Goal: Answer question/provide support: Share knowledge or assist other users

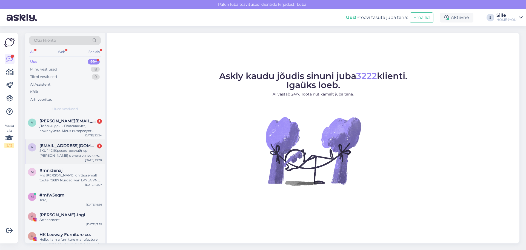
click at [79, 153] on div "SKU 14211Кресло-реклайнер [PERSON_NAME] с электрическим механизмом, светло-кори…" at bounding box center [70, 153] width 62 height 10
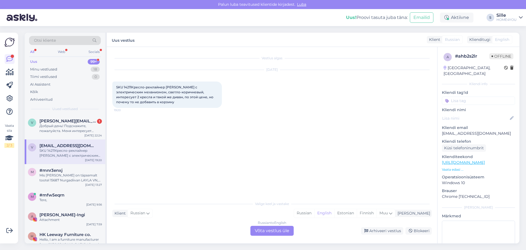
click at [269, 229] on div "Russian to English Võta vestlus üle" at bounding box center [272, 231] width 43 height 10
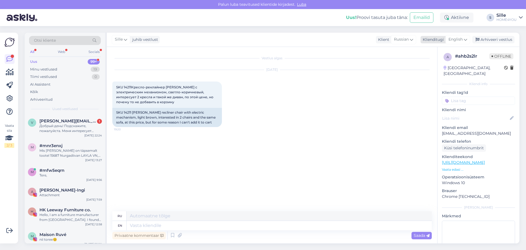
click at [456, 39] on span "English" at bounding box center [456, 39] width 14 height 6
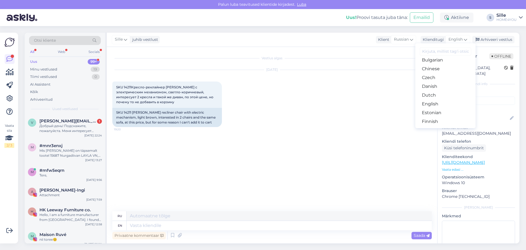
scroll to position [55, 0]
drag, startPoint x: 430, startPoint y: 79, endPoint x: 401, endPoint y: 134, distance: 62.3
click at [430, 79] on link "Estonian" at bounding box center [446, 79] width 60 height 9
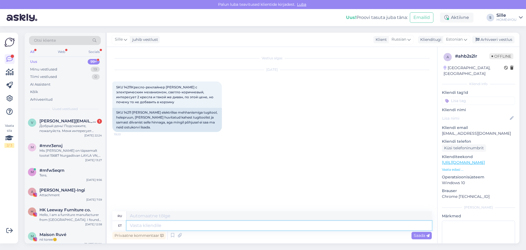
click at [188, 226] on textarea at bounding box center [279, 225] width 305 height 9
type textarea "Tere,"
type textarea "Привет,"
click at [213, 225] on textarea "Tere," at bounding box center [279, 225] width 305 height 9
type textarea "Tere, kontrollisime"
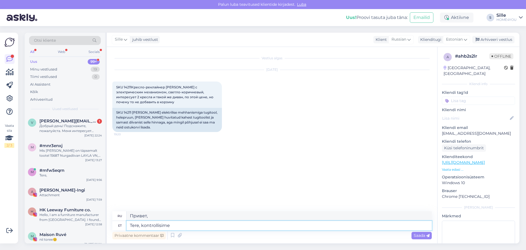
type textarea "Здравствуйте, мы проверили."
type textarea "Tere, kontrollisime üle"
type textarea "Привет, мы проверили."
type textarea "Tere, kontrollisime üle saime l"
type textarea "Здравствуйте, мы проверили и получили его."
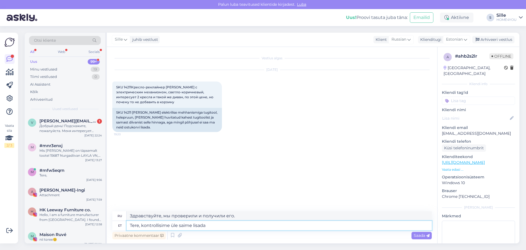
type textarea "Tere, kontrollisime üle saime lisada"
type textarea "Здравствуйте, мы проверили и смогли добавить"
type textarea "Tere, kontrollisime üle saime lisada mõlemat t"
type textarea "Привет, мы проверили и смогли добавить оба."
type textarea "Tere, kontrollisime üle saime lisada mõlemat toodet"
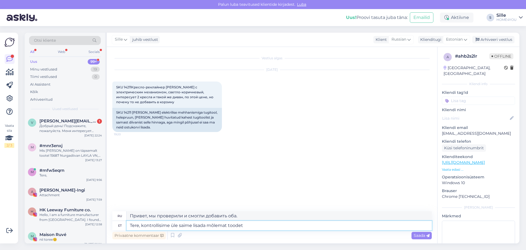
type textarea "Здравствуйте, мы проверили и смогли добавить оба товара."
type textarea "Tere, kontrollisime üle saime lisada mõlemat toodet 2tk"
type textarea "Здравствуйте, мы проверили и смогли добавить по 2 шт. обоих товаров."
type textarea "Tere, kontrollisime üle saime lisada mõlemat toodet 2tk ostukorvi"
type textarea "Здравствуйте, мы проверили и смогли добавить оба товара в корзину."
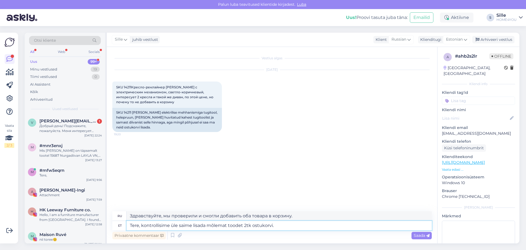
type textarea "Tere, kontrollisime üle saime lisada mõlemat toodet 2tk ostukorvi."
type textarea "Здравствуйте, мы проверили и смогли добавить в корзину по 2 товара обоих видов."
type textarea "Tere, kontrollisime üle saime lisada mõlemat toodet 2tk ostukorvi. [GEOGRAPHIC_…"
type textarea "Здравствуйте, мы проверили и смогли добавить в корзину по 2 единицы каждого тов…"
type textarea "Tere, kontrollisime üle saime lisada mõlemat toodet 2tk ostukorvi. Palun tehk"
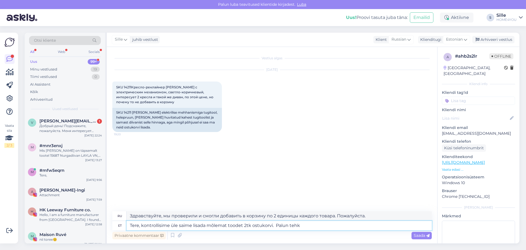
type textarea "Здравствуйте, мы проверили и смогли добавить оба товара в корзину. Пожалуйста, …"
type textarea "Tere, kontrollisime üle saime lisada mõlemat toodet 2tk ostukorvi. Palun tehke"
type textarea "Здравствуйте! Мы проверили и смогли добавить оба товара (по 2 шт.) в корзину. П…"
type textarea "Tere, kontrollisime üle saime lisada mõlemat toodet 2tk ostukorvi. Palun tehke …"
type textarea "Здравствуйте! Мы проверили и смогли добавить оба товара в корзину. Пожалуйста, …"
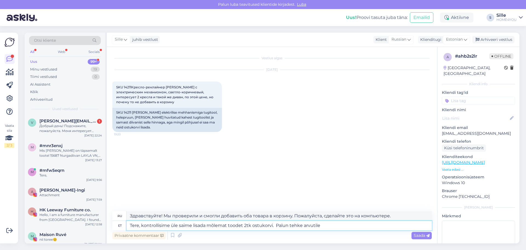
type textarea "Tere, kontrollisime üle saime lisada mõlemat toodet 2tk ostukorvi. Palun tehke …"
type textarea "Здравствуйте! Мы проверили и смогли добавить оба товара (2 шт.) в корзину. Пожа…"
type textarea "Tere, kontrollisime üle saime lisada mõlemat toodet 2tk ostukorvi. Palun tehke …"
type textarea "Здравствуйте! Мы проверили и смогли добавить оба товара в корзину. Перезагрузит…"
type textarea "Tere, kontrollisime üle saime lisada mõlemat toodet 2tk ostukorvi. Palun tehke …"
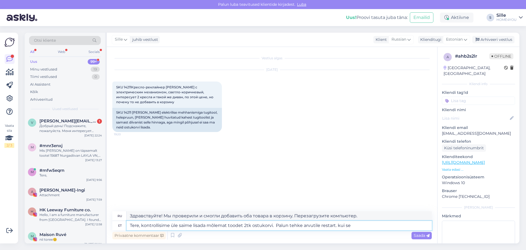
type textarea "Здравствуйте! Мы проверили и смогли добавить оба товара в корзину. Перезагрузит…"
type textarea "Tere, kontrollisime üle saime lisada mõlemat toodet 2tk ostukorvi. Palun tehke …"
type textarea "Здравствуйте! Мы проверили и смогли добавить оба товара (2 шт.) в корзину. Пожа…"
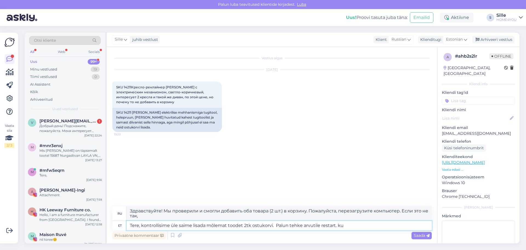
type textarea "Tere, kontrollisime üle saime lisada mõlemat toodet 2tk ostukorvi. Palun tehke …"
type textarea "Здравствуйте! Мы проверили и смогли добавить оба товара (2 шт.) в корзину. Пожа…"
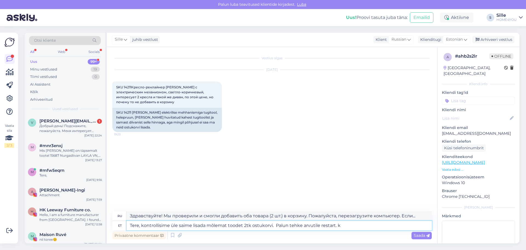
type textarea "Tere, kontrollisime üle saime lisada mõlemat toodet 2tk ostukorvi. Palun tehke …"
type textarea "Здравствуйте! Мы проверили и смогли добавить оба товара в корзину. Перезагрузит…"
type textarea "Tere, kontrollisime üle saime lisada mõlemat toodet 2tk ostukorvi. Palun tehke …"
type textarea "Здравствуйте! Мы проверили и смогли добавить оба товара в корзину. Перезагрузит…"
type textarea "Tere, kontrollisime üle saime lisada mõlemat toodet 2tk ostukorvi. Palun tehke …"
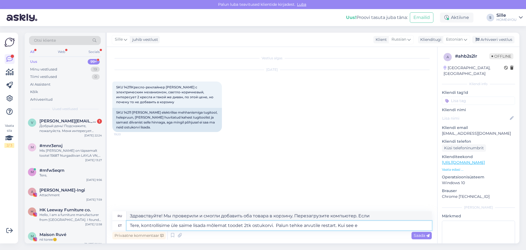
type textarea "Здравствуйте! Мы проверили и смогли добавить оба товара (2 шт.) в корзину. Пере…"
type textarea "Tere, kontrollisime üle saime lisada mõlemat toodet 2tk ostukorvi. Palun tehke …"
type textarea "Здравствуйте! Мы проверили и смогли добавить оба товара (2 шт.) в корзину. Пере…"
type textarea "Tere, kontrollisime üle saime lisada mõlemat toodet 2tk ostukorvi. Palun tehke …"
type textarea "Здравствуйте! Мы проверили и смогли добавить оба товара в корзину. Перезагрузит…"
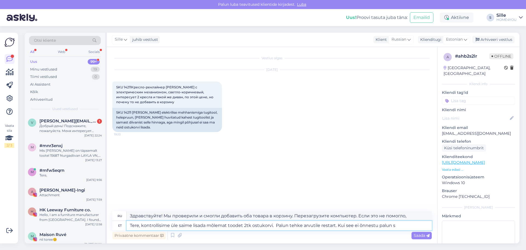
type textarea "Tere, kontrollisime üle saime lisada mõlemat toodet 2tk ostukorvi. Palun tehke …"
type textarea "Здравствуйте! Мы проверили и смогли добавить оба товара (2 шт.) в корзину. Пере…"
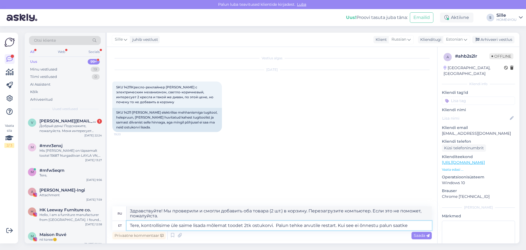
type textarea "Tere, kontrollisime üle saime lisada mõlemat toodet 2tk ostukorvi. Palun tehke …"
type textarea "Здравствуйте! Мы проверили и смогли добавить оба товара в корзину. Перезагрузит…"
type textarea "Tere, kontrollisime üle saime lisada mõlemat toodet 2tk ostukorvi. Palun tehke …"
type textarea "Здравствуйте! Мы проверили и смогли добавить оба товара в корзину. Перезагрузит…"
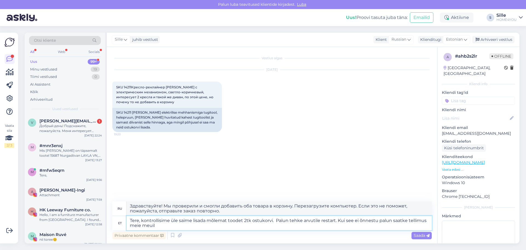
type textarea "Tere, kontrollisime üle saime lisada mõlemat toodet 2tk ostukorvi. Palun tehke …"
type textarea "Здравствуйте! Мы проверили и смогли добавить оба товара (2 шт.) в корзину. Пожа…"
type textarea "Tere, kontrollisime üle saime lisada mõlemat toodet 2tk ostukorvi. Palun tehke …"
type textarea "Здравствуйте! Мы проверили и смогли добавить оба товара (2 шт.) в корзину. Пожа…"
type textarea "Tere, kontrollisime üle saime lisada mõlemat toodet 2tk ostukorvi. Palun tehke …"
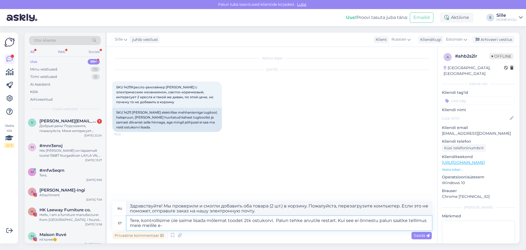
type textarea "Здравствуйте! Мы проверили и смогли добавить оба товара (2 шт.) в корзину. Пожа…"
type textarea "Tere, kontrollisime üle saime lisada mõlemat toodet 2tk ostukorvi. Palun tehke …"
type textarea "Здравствуйте! Мы проверили и добавили оба товара (2 шт.) в корзину. Перезагрузи…"
type textarea "Tere, kontrollisime üle saime lisada mõlemat toodet 2tk ostukorvi. Palun tehke …"
type textarea "Здравствуйте! Мы проверили и добавили оба товара (2 шт.) в корзину. Перезагрузи…"
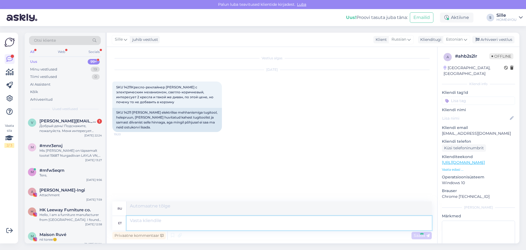
scroll to position [1, 0]
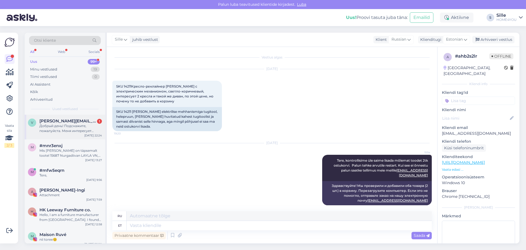
click at [53, 125] on div "Добрый день! Подскажите, пожалуйста. Меня интересует товар комод Samira 329, я …" at bounding box center [70, 128] width 62 height 10
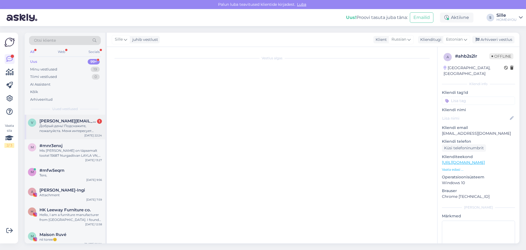
scroll to position [0, 0]
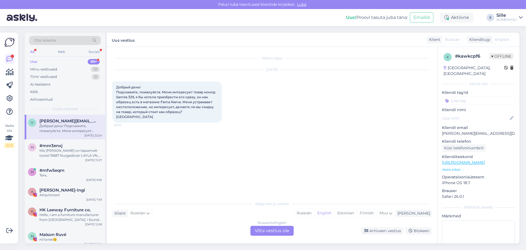
click at [266, 231] on div "Russian to English Võta vestlus üle" at bounding box center [272, 231] width 43 height 10
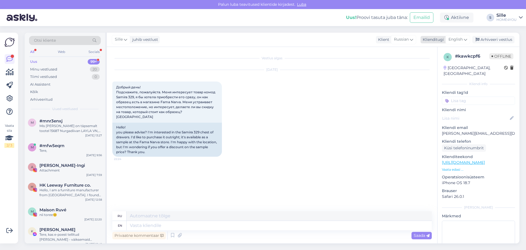
click at [458, 39] on span "English" at bounding box center [456, 39] width 14 height 6
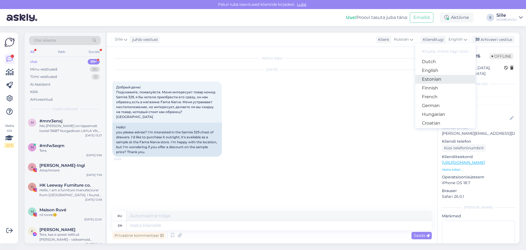
click at [442, 80] on link "Estonian" at bounding box center [446, 79] width 60 height 9
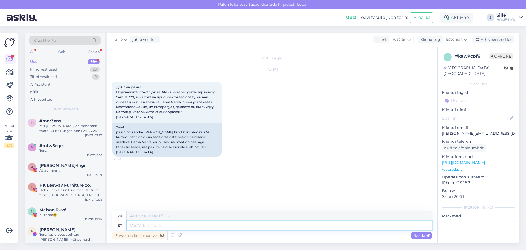
click at [194, 227] on textarea at bounding box center [279, 225] width 305 height 9
click at [200, 225] on textarea at bounding box center [279, 225] width 305 height 9
click at [167, 222] on textarea at bounding box center [279, 225] width 305 height 9
type textarea "Tere, k"
type textarea "Привет,"
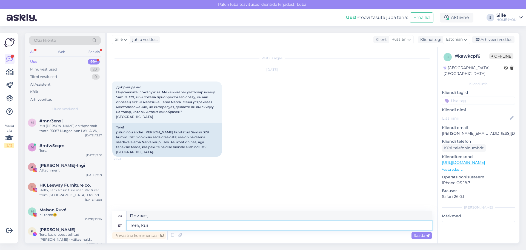
type textarea "Tere, kui"
type textarea "Привет, если"
type textarea "Tere, kui toode o"
type textarea "Здравствуйте, если продукт"
type textarea "Tere, kui toodet on la"
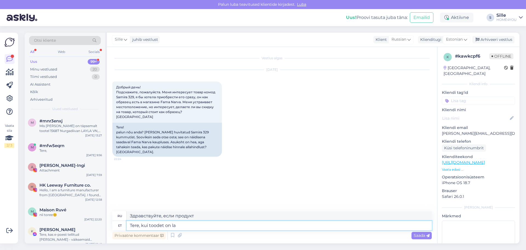
type textarea "Здравствуйте, если товар есть в наличии"
type textarea "Tere, kui toodet on [GEOGRAPHIC_DATA]"
type textarea "Здравствуйте, товар есть в наличии?"
type textarea "Tere, kui toodet on [GEOGRAPHIC_DATA], s"
type textarea "Здравствуйте, если товар есть в наличии,"
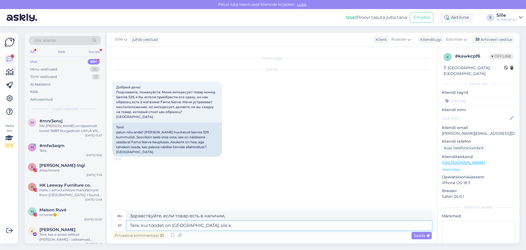
type textarea "Tere, kui toodet on [GEOGRAPHIC_DATA], siis ka"
type textarea "Здравствуйте, если товар есть в наличии, то"
type textarea "Tere, kui toodet on [GEOGRAPHIC_DATA], siis kauplused"
type textarea "Здравствуйте, если товар есть в наличии, магазины"
type textarea "Tere, kui toodet on [GEOGRAPHIC_DATA], siis kauplused näidis"
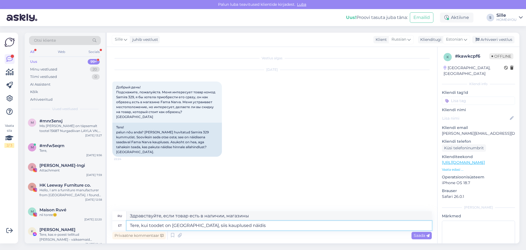
type textarea "Здравствуйте, если товар есть в наличии, в магазинах будет образец."
type textarea "Tere, kui toodet on [GEOGRAPHIC_DATA], siis kauplused näidist ä"
type textarea "Здравствуйте, если товар есть в наличии, магазины отправят образец."
type textarea "Tere, kui toodet on [GEOGRAPHIC_DATA], siis kauplused näidist ära e"
type textarea "Здравствуйте, если товар есть в наличии, магазины возьмут образец."
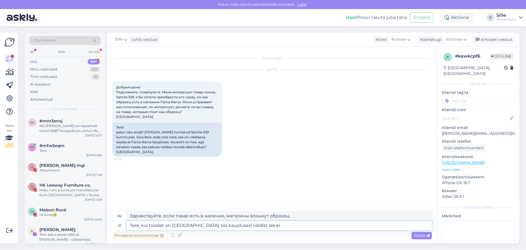
type textarea "Tere, kui toodet on [GEOGRAPHIC_DATA], siis kauplused näidist ära ei m"
type textarea "Здравствуйте, если товар есть в наличии, магазины образец не забирают."
type textarea "Tere, kui toodet on [GEOGRAPHIC_DATA], siis kauplused näidist ära ei müü."
type textarea "Здравствуйте, если товар есть в наличии, магазины не будут продавать образцы."
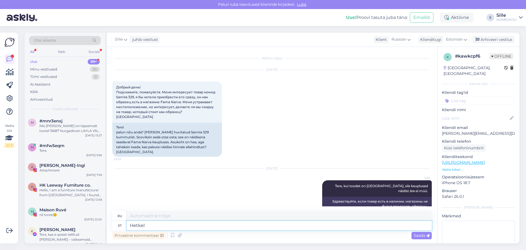
type textarea "Hetkel"
type textarea "В настоящее время"
type textarea "Hetkel on"
type textarea "В настоящее время существует"
type textarea "Hetkel on toode l"
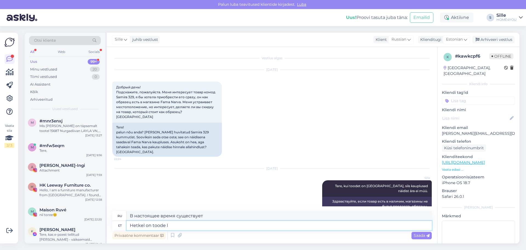
type textarea "В настоящее время продукт"
type textarea "Hetkel on toode [GEOGRAPHIC_DATA]"
type textarea "Товар в настоящее время есть на складе."
type textarea "Hetkel on toode laos olemas."
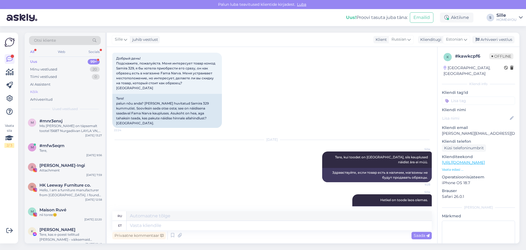
click at [37, 92] on div "Kõik" at bounding box center [34, 91] width 8 height 5
